Goal: Check status: Check status

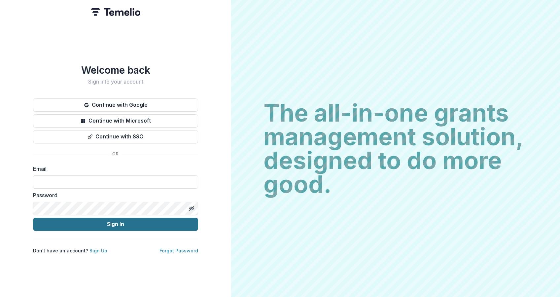
type input "**********"
click at [131, 226] on button "Sign In" at bounding box center [115, 224] width 165 height 13
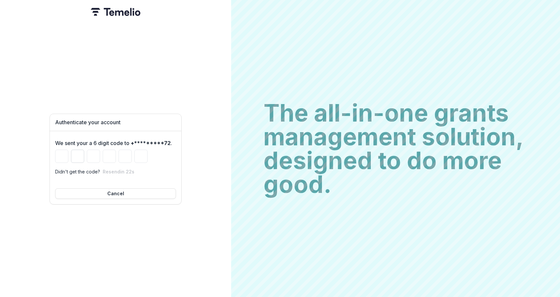
drag, startPoint x: 63, startPoint y: 157, endPoint x: 71, endPoint y: 156, distance: 8.3
click at [63, 157] on input "Please enter your pin code" at bounding box center [61, 156] width 13 height 13
type input "*"
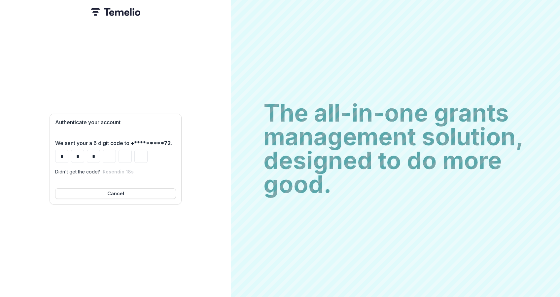
type input "*"
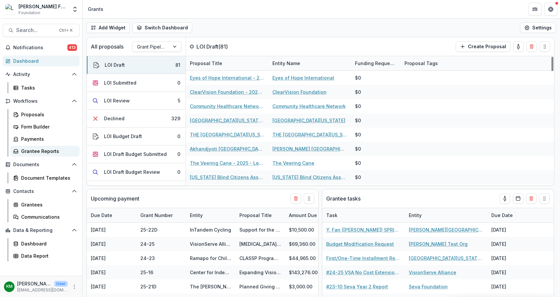
click at [40, 151] on div "Grantee Reports" at bounding box center [47, 151] width 53 height 7
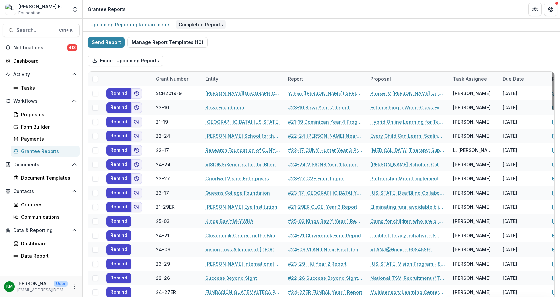
click at [194, 26] on div "Completed Reports" at bounding box center [201, 25] width 50 height 10
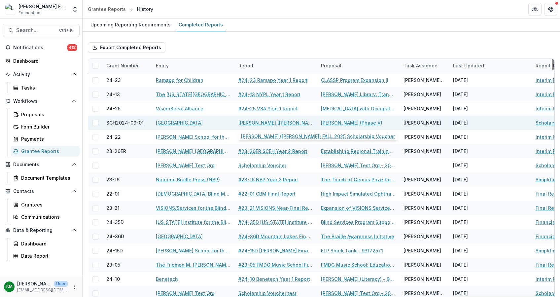
click at [260, 121] on link "[PERSON_NAME] ([PERSON_NAME]) FALL 2025 Scholarship Voucher" at bounding box center [275, 122] width 75 height 7
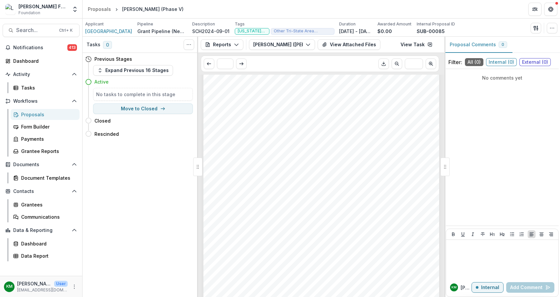
scroll to position [748, 0]
drag, startPoint x: 236, startPoint y: 114, endPoint x: 216, endPoint y: 114, distance: 19.8
click at [216, 114] on div "B.4 | Total Cost (B.1 + B.2 + B.3) $37,705.00 C.1 | Aid from State Commission f…" at bounding box center [321, 168] width 236 height 334
